Goal: Information Seeking & Learning: Find specific fact

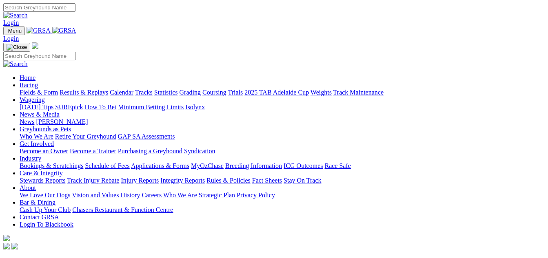
click at [59, 214] on link "Contact GRSA" at bounding box center [39, 217] width 39 height 7
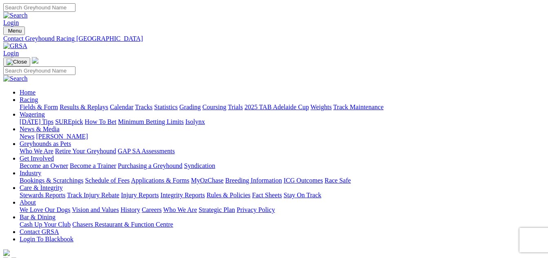
click at [108, 104] on link "Results & Replays" at bounding box center [84, 107] width 49 height 7
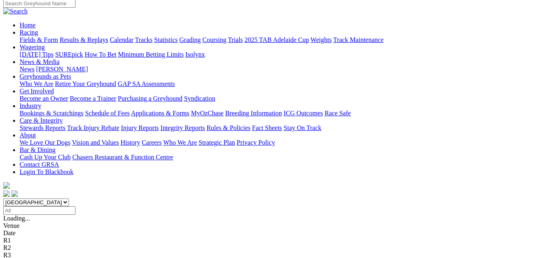
scroll to position [82, 0]
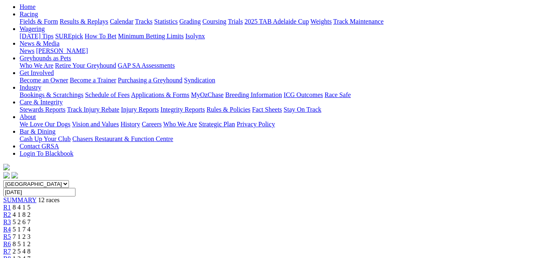
scroll to position [41, 0]
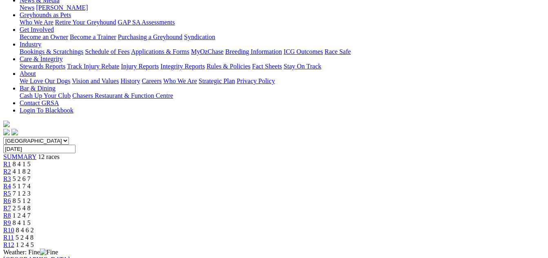
scroll to position [82, 0]
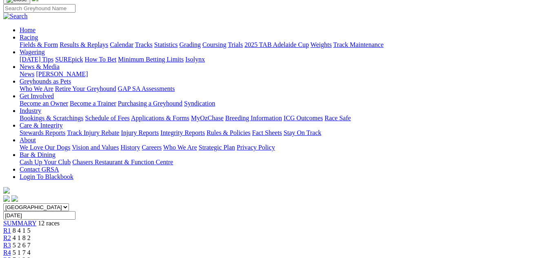
scroll to position [41, 0]
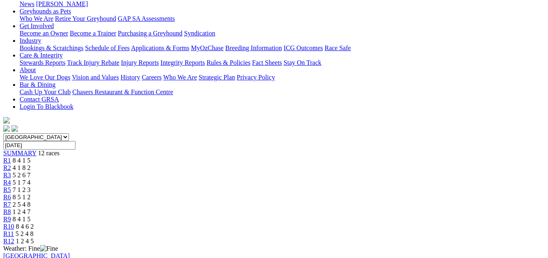
scroll to position [41, 0]
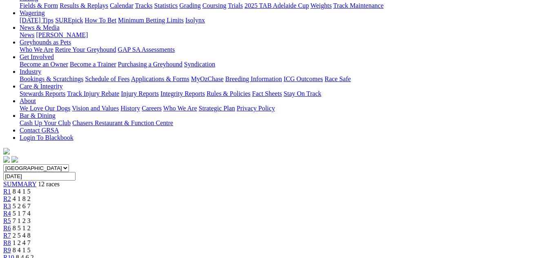
scroll to position [82, 0]
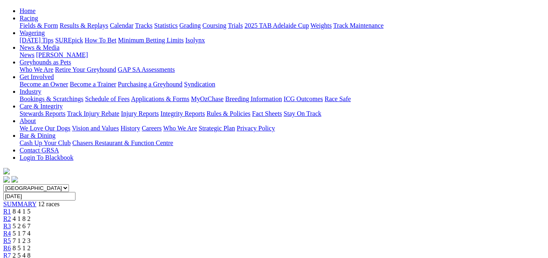
click at [281, 245] on div "R6 8 5 1 2" at bounding box center [273, 248] width 541 height 7
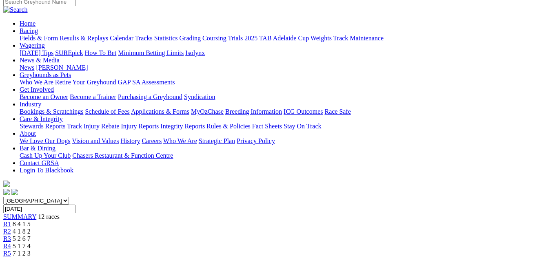
scroll to position [46, 0]
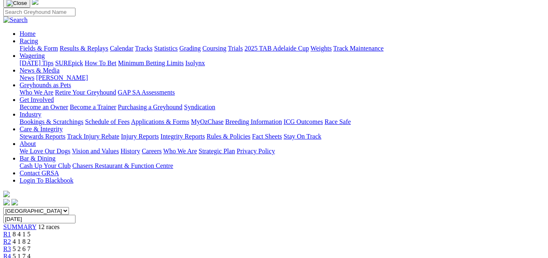
scroll to position [41, 0]
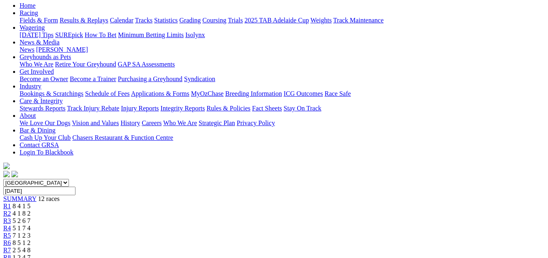
scroll to position [41, 0]
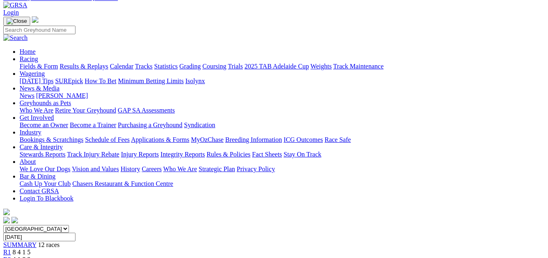
click at [129, 256] on div "R2 4 1 8 2" at bounding box center [273, 259] width 541 height 7
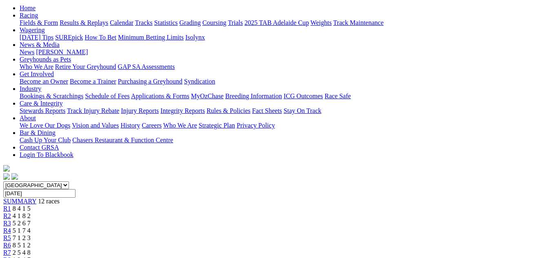
scroll to position [82, 0]
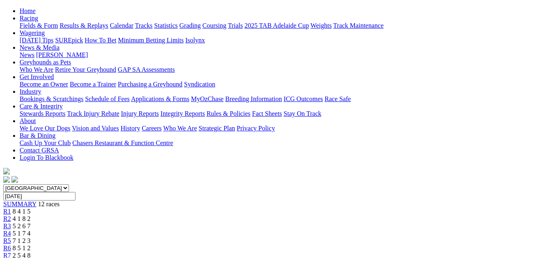
click at [11, 208] on span "R1" at bounding box center [7, 211] width 8 height 7
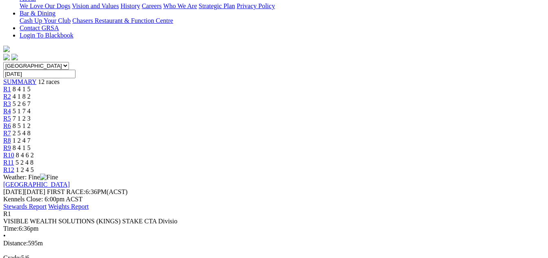
scroll to position [245, 0]
